Goal: Task Accomplishment & Management: Manage account settings

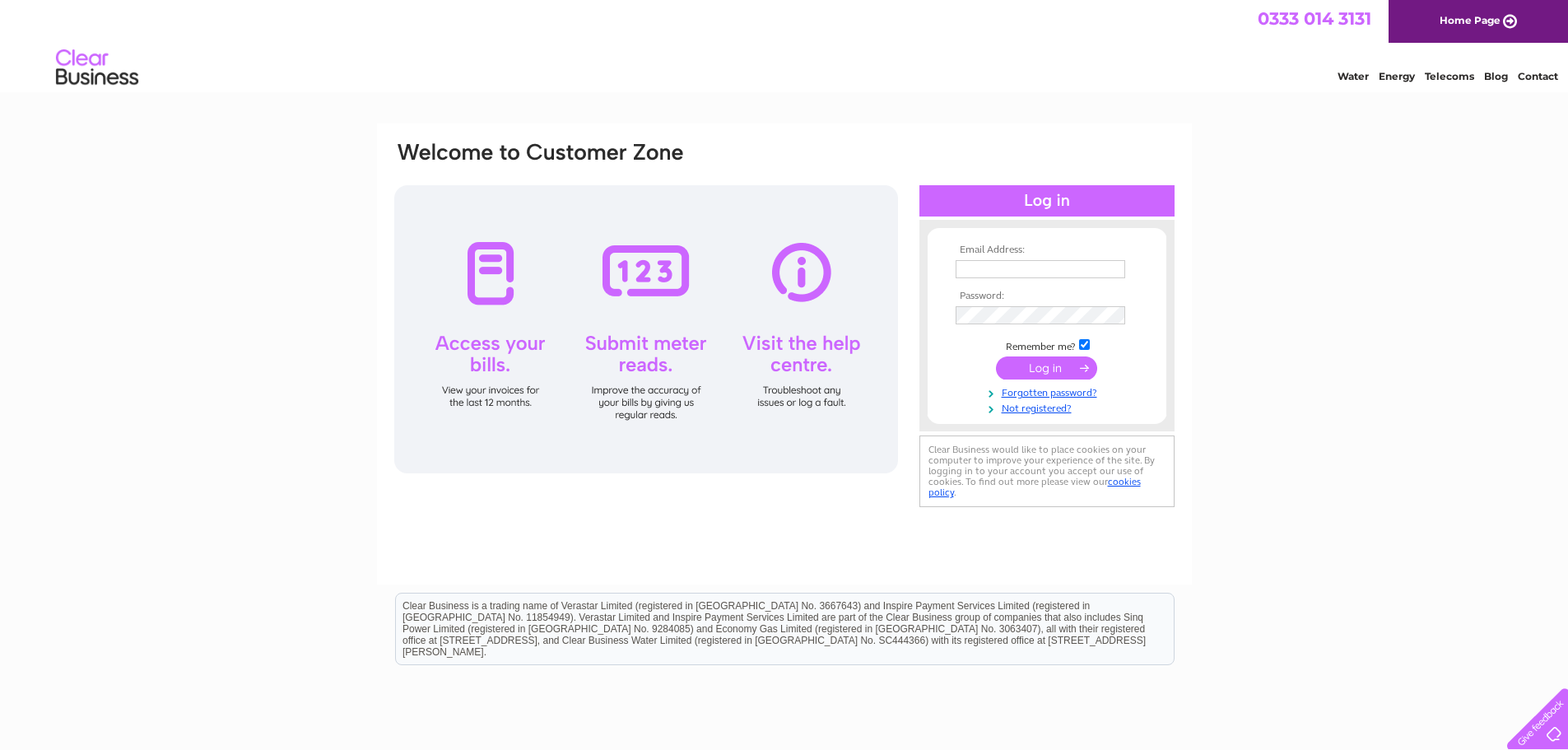
click at [1027, 265] on input "text" at bounding box center [1040, 269] width 169 height 18
type input "[EMAIL_ADDRESS][DOMAIN_NAME]"
click at [996, 358] on input "submit" at bounding box center [1047, 369] width 101 height 23
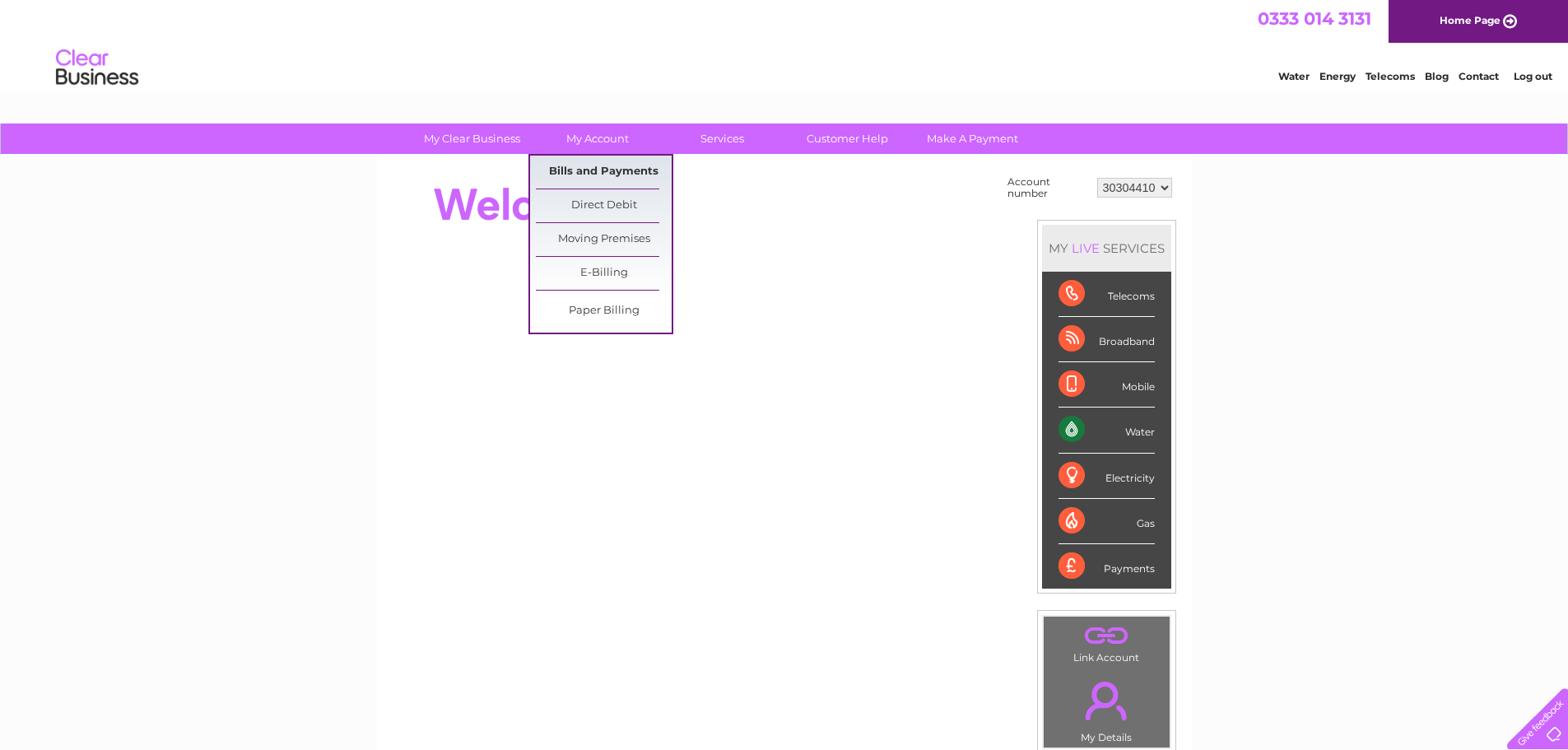
click at [587, 174] on link "Bills and Payments" at bounding box center [604, 172] width 136 height 33
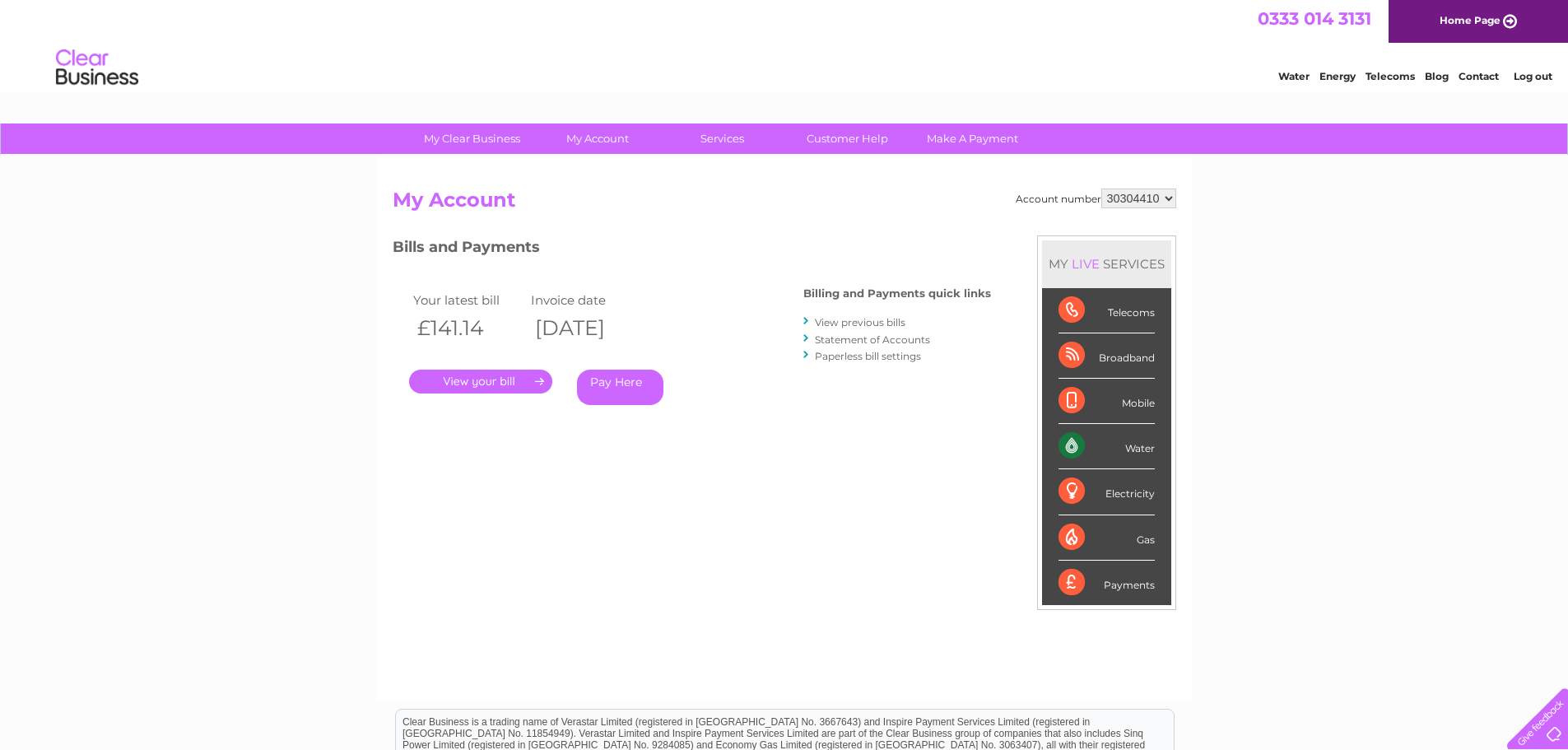
click at [466, 381] on link "." at bounding box center [481, 381] width 144 height 24
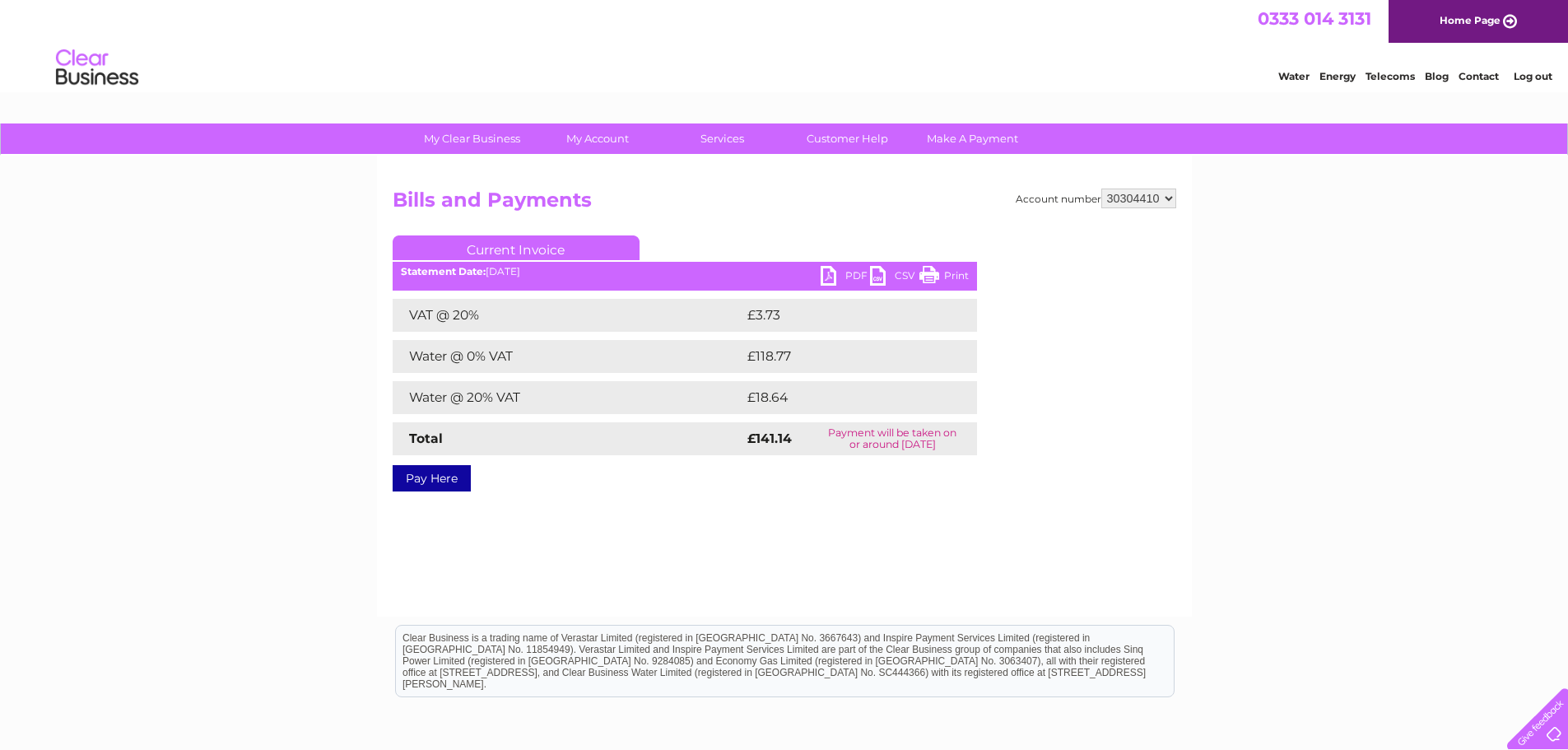
click at [851, 272] on link "PDF" at bounding box center [846, 277] width 50 height 24
